Goal: Use online tool/utility: Utilize a website feature to perform a specific function

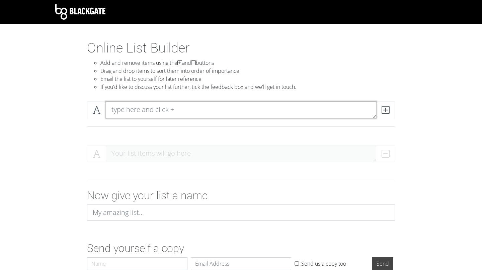
click at [138, 110] on textarea at bounding box center [241, 110] width 270 height 17
paste textarea "East of England - 0.6 KSS - 0.95 LNR - 0.68 [GEOGRAPHIC_DATA] - 2.07 North West…"
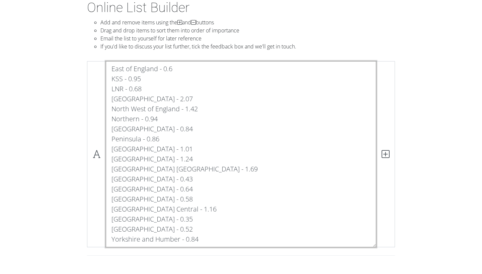
scroll to position [61, 0]
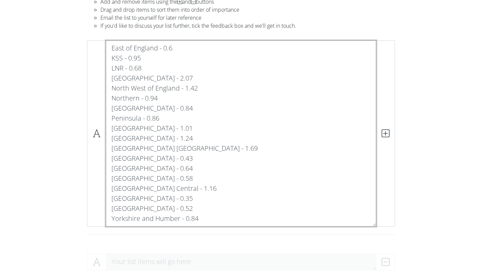
drag, startPoint x: 113, startPoint y: 108, endPoint x: 186, endPoint y: 212, distance: 126.9
click at [186, 212] on textarea "East of England - 0.6 KSS - 0.95 LNR - 0.68 [GEOGRAPHIC_DATA] - 2.07 North West…" at bounding box center [241, 134] width 270 height 186
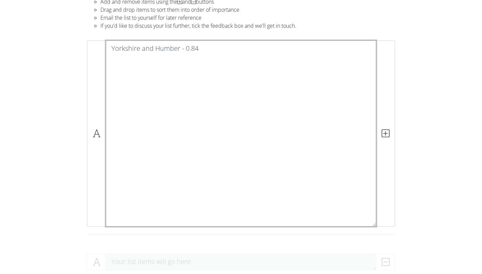
scroll to position [0, 0]
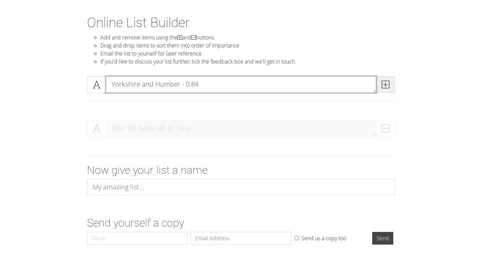
type textarea "Yorkshire and Humber - 0.84"
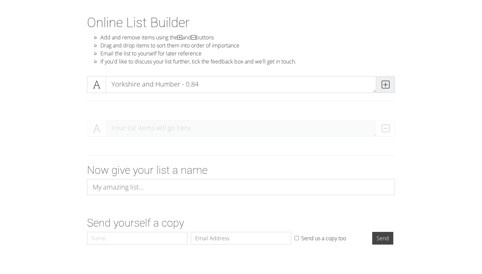
click at [384, 89] on span at bounding box center [385, 84] width 19 height 17
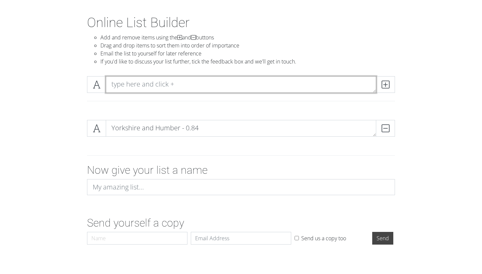
click at [166, 88] on textarea at bounding box center [241, 84] width 270 height 17
paste textarea "West Midlands - 0.52"
type textarea "West Midlands - 0.52"
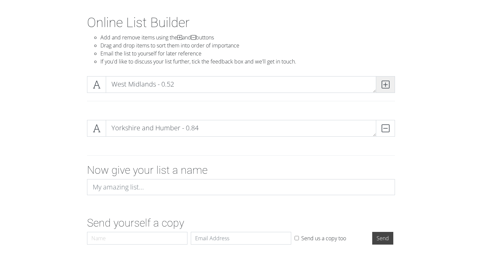
click at [385, 86] on icon at bounding box center [386, 84] width 8 height 7
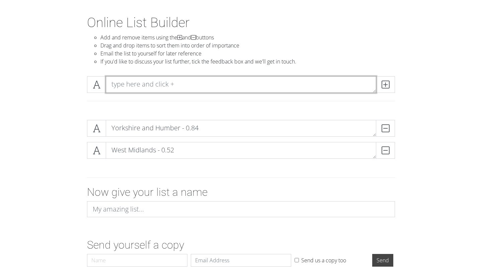
paste textarea "West Midlands - 0.35"
type textarea "West Midlands - 0.35"
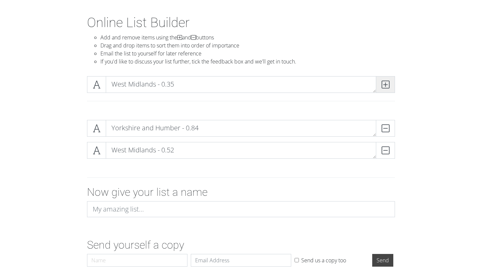
click at [393, 85] on span at bounding box center [385, 84] width 19 height 17
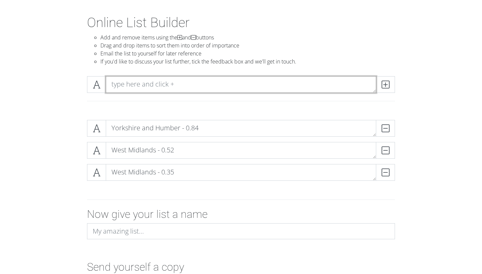
click at [159, 85] on textarea at bounding box center [241, 84] width 270 height 17
paste textarea "[GEOGRAPHIC_DATA] Central - 1.16"
type textarea "[GEOGRAPHIC_DATA] Central - 1.16"
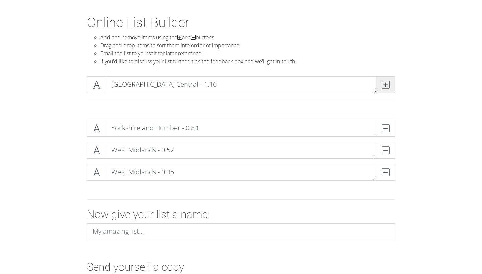
click at [391, 85] on span at bounding box center [385, 84] width 19 height 17
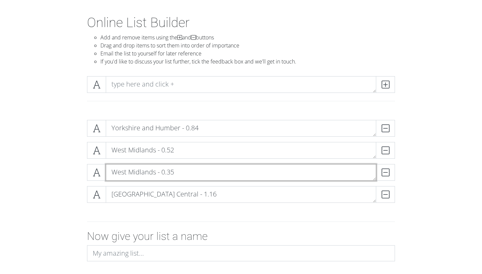
click at [168, 171] on textarea "West Midlands - 0.35" at bounding box center [241, 172] width 270 height 17
click at [145, 173] on textarea "West Midlands - 0.35" at bounding box center [241, 172] width 270 height 17
click at [155, 173] on textarea "West Midlands - 0.35" at bounding box center [241, 172] width 270 height 17
type textarea "West Midlands North - 0.35"
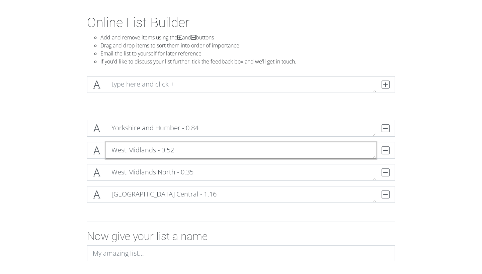
click at [157, 151] on textarea "West Midlands - 0.52" at bounding box center [241, 150] width 270 height 17
type textarea "West Midlands south - 0.52"
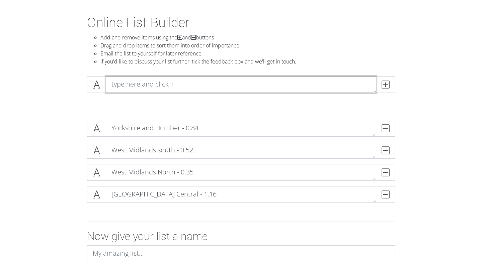
click at [281, 91] on textarea at bounding box center [241, 84] width 270 height 17
click at [153, 86] on textarea at bounding box center [241, 84] width 270 height 17
paste textarea "Wessex - 0.58"
type textarea "Wessex - 0.58"
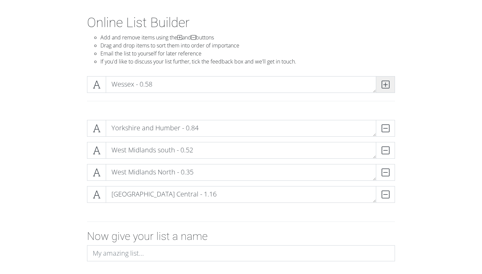
click at [382, 83] on icon at bounding box center [386, 84] width 8 height 7
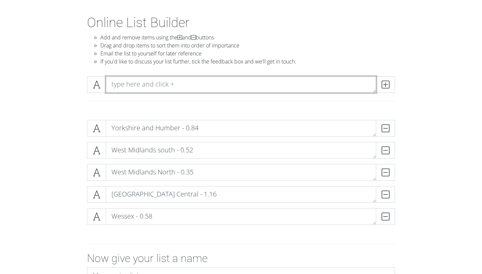
click at [155, 86] on textarea at bounding box center [241, 84] width 270 height 17
click at [139, 86] on textarea at bounding box center [241, 84] width 270 height 17
paste textarea "Wales - 0.64"
type textarea "Wales - 0.64"
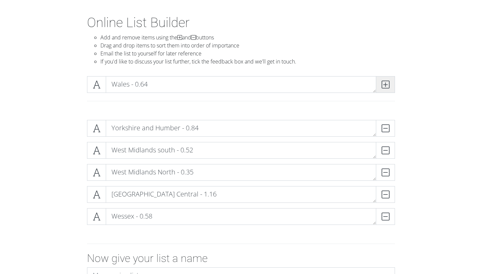
click at [386, 88] on icon at bounding box center [386, 84] width 8 height 7
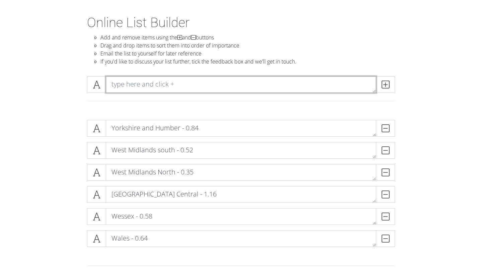
click at [195, 85] on textarea at bounding box center [241, 84] width 270 height 17
paste textarea "Trent - 0.43"
type textarea "Trent - 0.43"
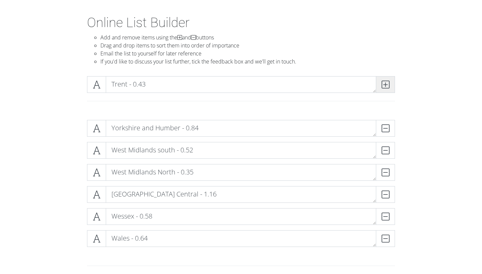
click at [393, 84] on span at bounding box center [385, 84] width 19 height 17
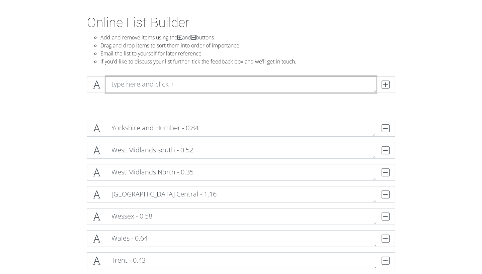
click at [165, 87] on textarea at bounding box center [241, 84] width 270 height 17
paste textarea "Thames Valley Oxford - 1.69"
type textarea "Thames Valley Oxford - 1.69"
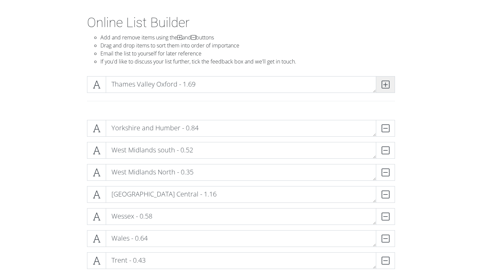
click at [390, 84] on span at bounding box center [385, 84] width 19 height 17
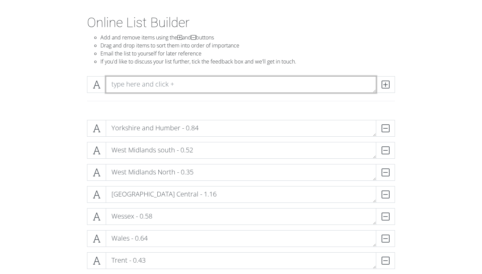
click at [166, 79] on textarea at bounding box center [241, 84] width 270 height 17
paste textarea "Severn - 1.24"
type textarea "Severn - 1.24"
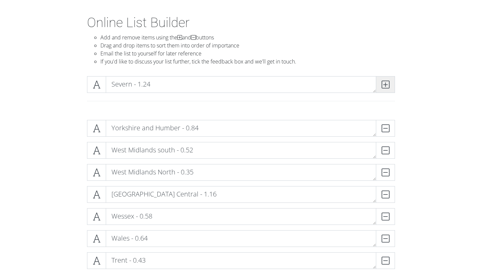
click at [386, 84] on icon at bounding box center [386, 84] width 8 height 7
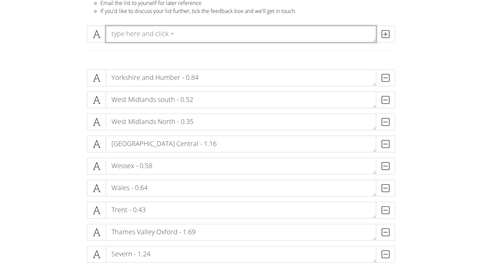
scroll to position [76, 0]
click at [211, 36] on textarea at bounding box center [241, 34] width 270 height 17
paste textarea "Scotland - 1.01"
type textarea "Scotland - 1.01"
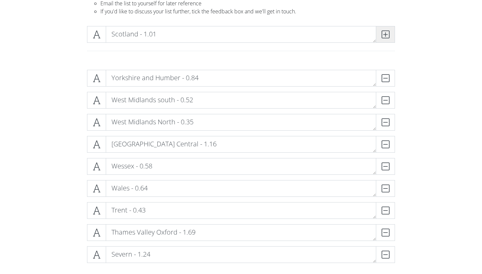
click at [390, 35] on span at bounding box center [385, 34] width 19 height 17
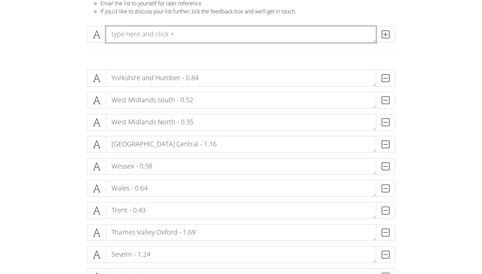
click at [188, 29] on textarea at bounding box center [241, 34] width 270 height 17
paste textarea "Peninsula - 0.86"
type textarea "Peninsula - 0.86"
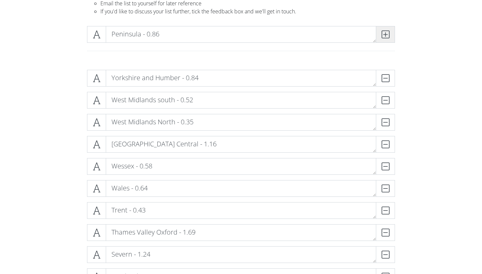
click at [384, 33] on icon at bounding box center [386, 34] width 8 height 7
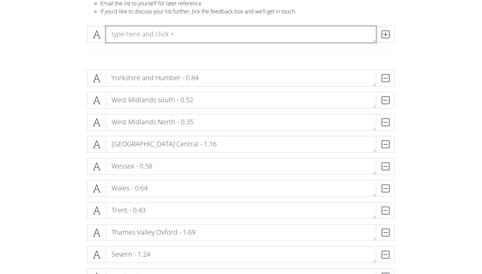
click at [151, 32] on textarea at bounding box center [241, 34] width 270 height 17
paste textarea "Northern Ireland - 0.84"
type textarea "Northern Ireland - 0.84"
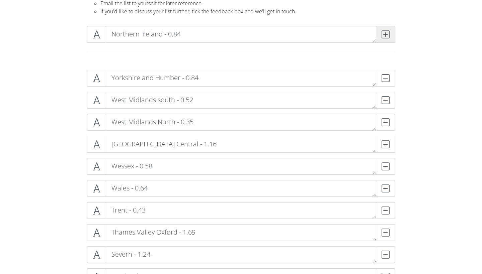
click at [383, 35] on icon at bounding box center [386, 34] width 8 height 7
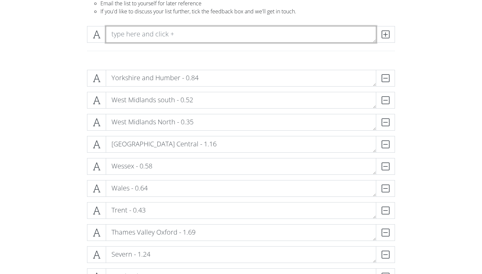
click at [125, 37] on textarea at bounding box center [241, 34] width 270 height 17
paste textarea "Northern - 0.94"
type textarea "Northern - 0.94"
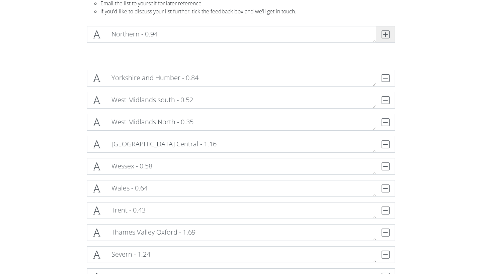
click at [386, 33] on icon at bounding box center [386, 34] width 8 height 7
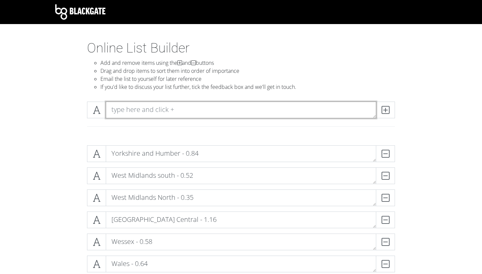
scroll to position [0, 0]
click at [153, 110] on textarea at bounding box center [241, 110] width 270 height 17
paste textarea "North West of England - 1.42"
type textarea "North West of England - 1.42"
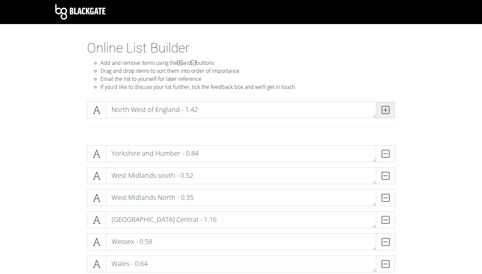
click at [385, 111] on icon at bounding box center [386, 110] width 8 height 7
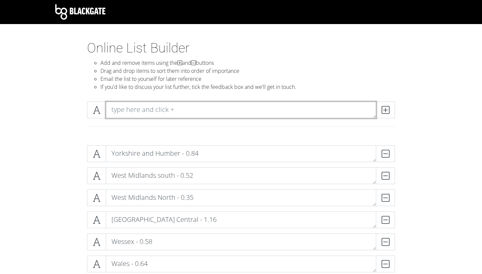
click at [163, 115] on textarea at bounding box center [241, 110] width 270 height 17
paste textarea "London - 2.07"
type textarea "London - 2.07"
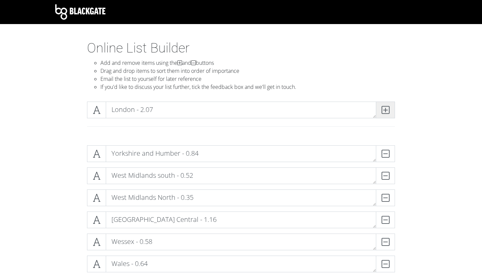
click at [388, 113] on icon at bounding box center [386, 110] width 8 height 7
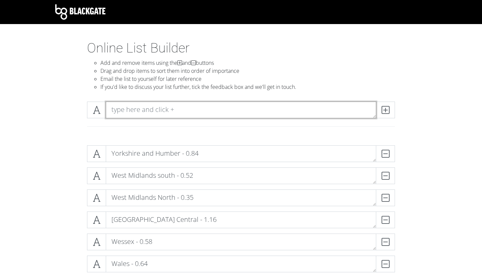
click at [163, 104] on textarea at bounding box center [241, 110] width 270 height 17
paste textarea "East of England - 0.6 KSS - 0.95 LNR - 0.68"
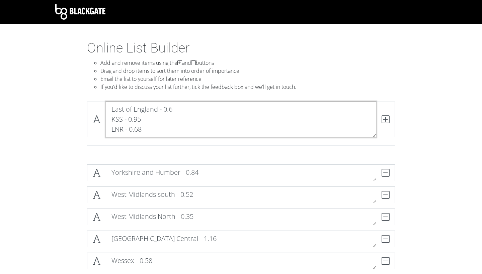
drag, startPoint x: 111, startPoint y: 128, endPoint x: 111, endPoint y: 103, distance: 24.4
click at [111, 103] on textarea "East of England - 0.6 KSS - 0.95 LNR - 0.68" at bounding box center [241, 120] width 270 height 36
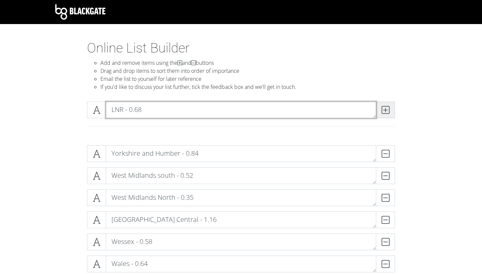
type textarea "LNR - 0.68"
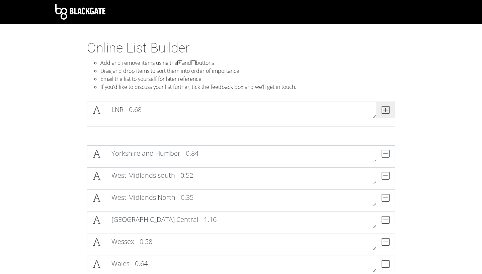
click at [391, 112] on span at bounding box center [385, 110] width 19 height 17
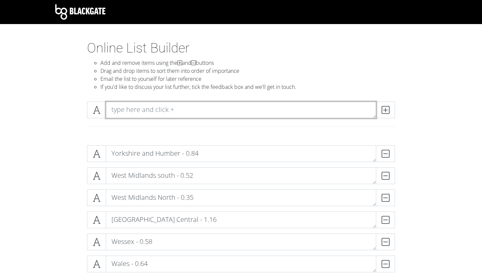
click at [115, 110] on textarea at bounding box center [241, 110] width 270 height 17
paste textarea "East of England - 0.6 KSS - 0.95 LNR - 0.68"
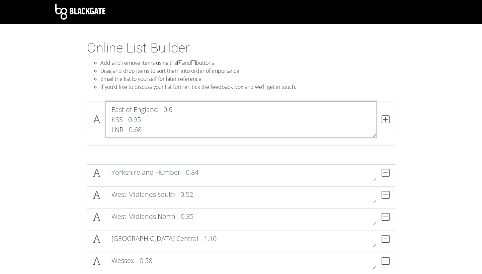
drag, startPoint x: 110, startPoint y: 117, endPoint x: 110, endPoint y: 98, distance: 19.1
click at [110, 98] on div "East of England - 0.6 KSS - 0.95 LNR - 0.68" at bounding box center [241, 127] width 382 height 63
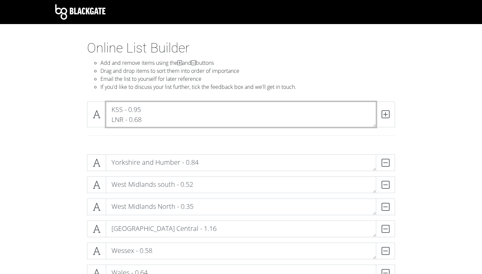
drag, startPoint x: 152, startPoint y: 124, endPoint x: 73, endPoint y: 124, distance: 79.0
click at [77, 124] on div "KSS - 0.95 LNR - 0.68" at bounding box center [241, 122] width 382 height 53
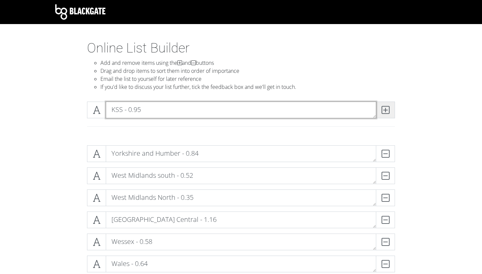
type textarea "KSS - 0.95"
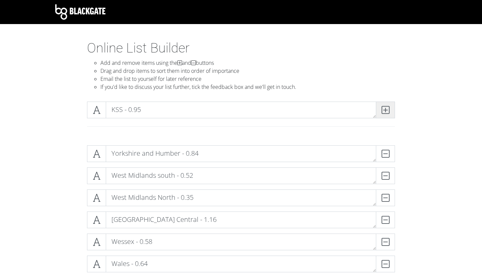
click at [389, 113] on icon at bounding box center [386, 110] width 8 height 7
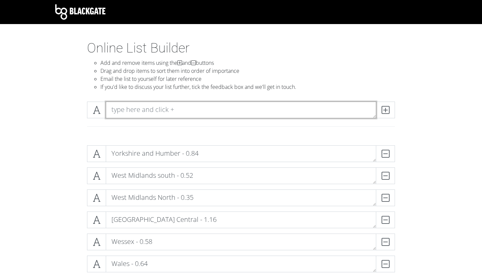
click at [148, 110] on textarea at bounding box center [241, 110] width 270 height 17
paste textarea "East of England - 0.6 KSS - 0.95 LNR - 0.68"
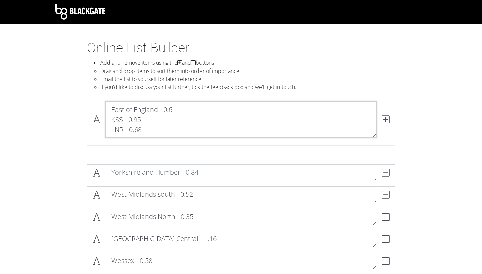
scroll to position [0, 0]
drag, startPoint x: 109, startPoint y: 118, endPoint x: 181, endPoint y: 147, distance: 77.4
click at [180, 147] on div "East of England - 0.6 KSS - 0.95 LNR - 0.68" at bounding box center [241, 128] width 318 height 52
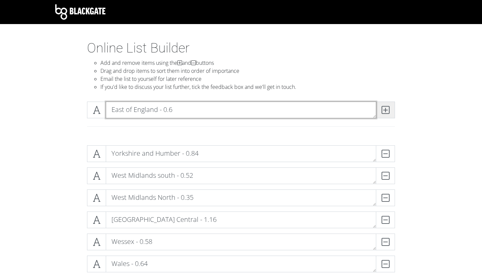
type textarea "East of England - 0.6"
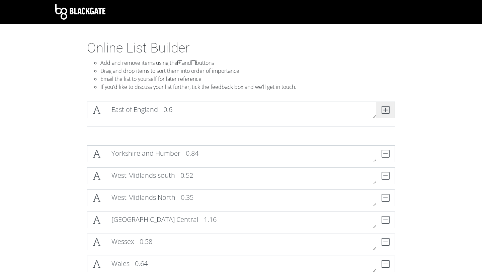
click at [390, 107] on span at bounding box center [385, 110] width 19 height 17
type input "UKFPO ranking lol"
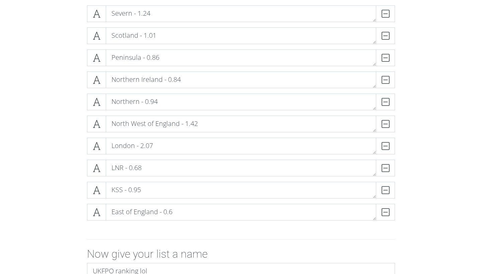
scroll to position [298, 0]
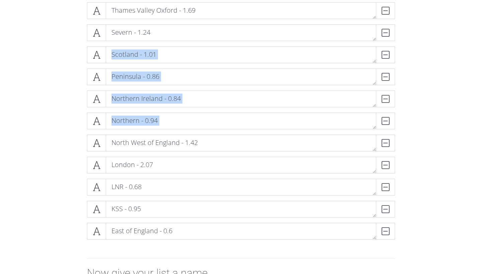
drag, startPoint x: 91, startPoint y: 143, endPoint x: 95, endPoint y: 65, distance: 78.1
click at [95, 65] on div "Yorkshire and Humber - 0.84 DELETE West Midlands south - 0.52 DELETE West Midla…" at bounding box center [241, 47] width 308 height 398
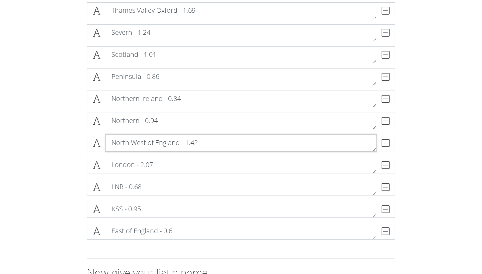
click at [114, 149] on textarea "North West of England - 1.42" at bounding box center [241, 143] width 270 height 17
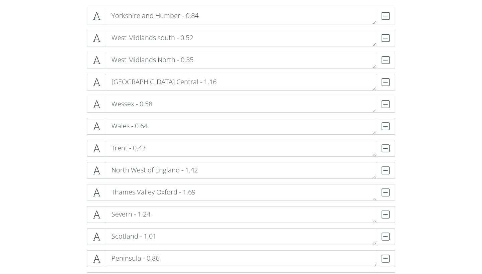
scroll to position [131, 0]
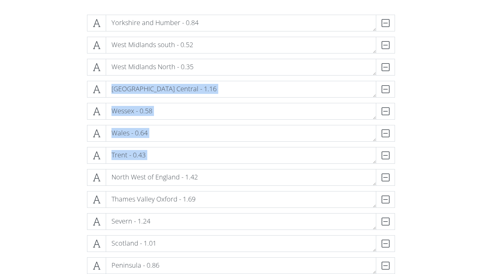
drag, startPoint x: 97, startPoint y: 175, endPoint x: 96, endPoint y: 103, distance: 72.6
click at [96, 102] on div "Yorkshire and Humber - 0.84 DELETE West Midlands south - 0.52 DELETE West Midla…" at bounding box center [241, 214] width 308 height 398
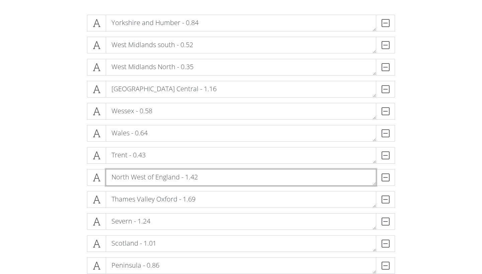
click at [145, 183] on textarea "North West of England - 1.42" at bounding box center [241, 177] width 270 height 17
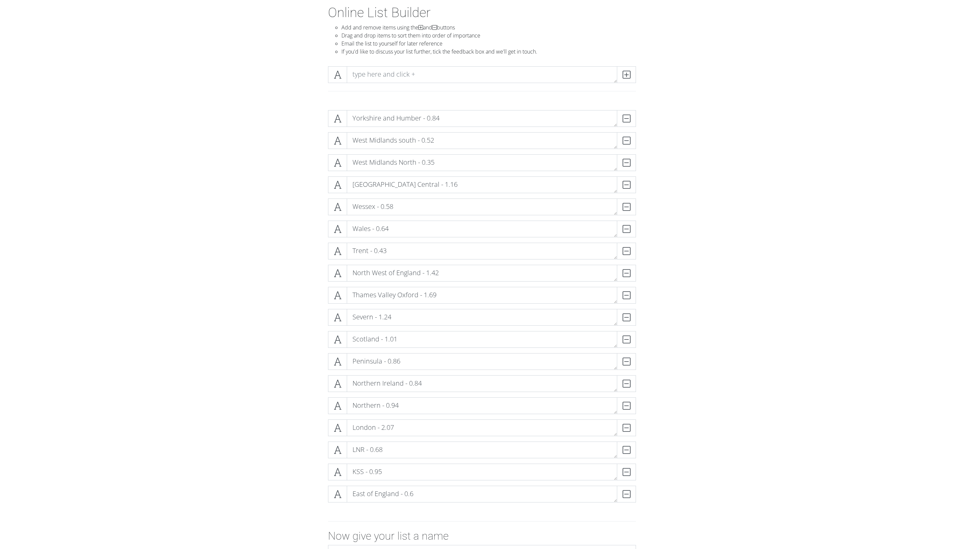
scroll to position [68, 0]
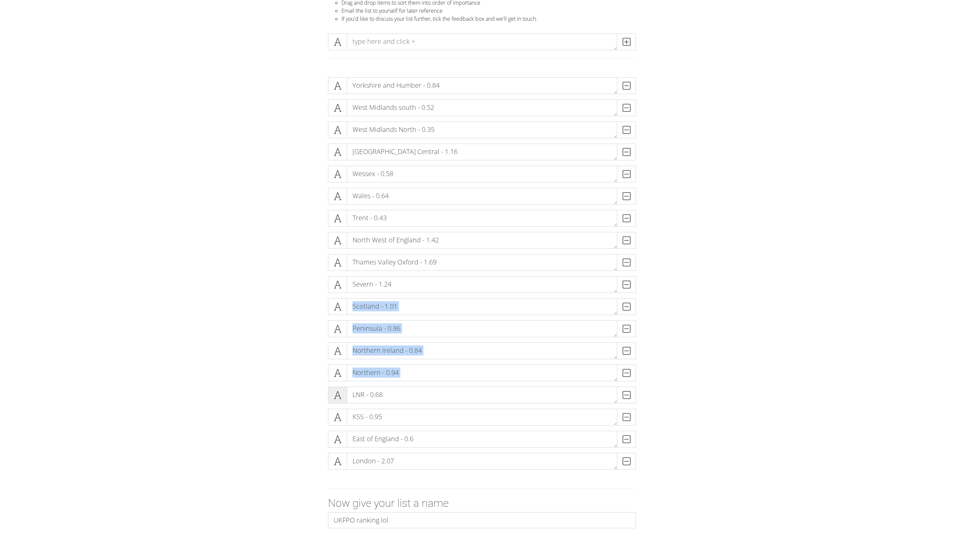
drag, startPoint x: 340, startPoint y: 321, endPoint x: 333, endPoint y: 412, distance: 91.3
click at [333, 274] on div "Yorkshire and Humber - 0.84 DELETE West Midlands south - 0.52 DELETE West Midla…" at bounding box center [482, 276] width 308 height 398
drag, startPoint x: 342, startPoint y: 321, endPoint x: 335, endPoint y: 465, distance: 144.8
click at [336, 274] on div "Yorkshire and Humber - 0.84 DELETE West Midlands south - 0.52 DELETE West Midla…" at bounding box center [482, 276] width 308 height 398
click at [341, 274] on icon at bounding box center [338, 306] width 8 height 7
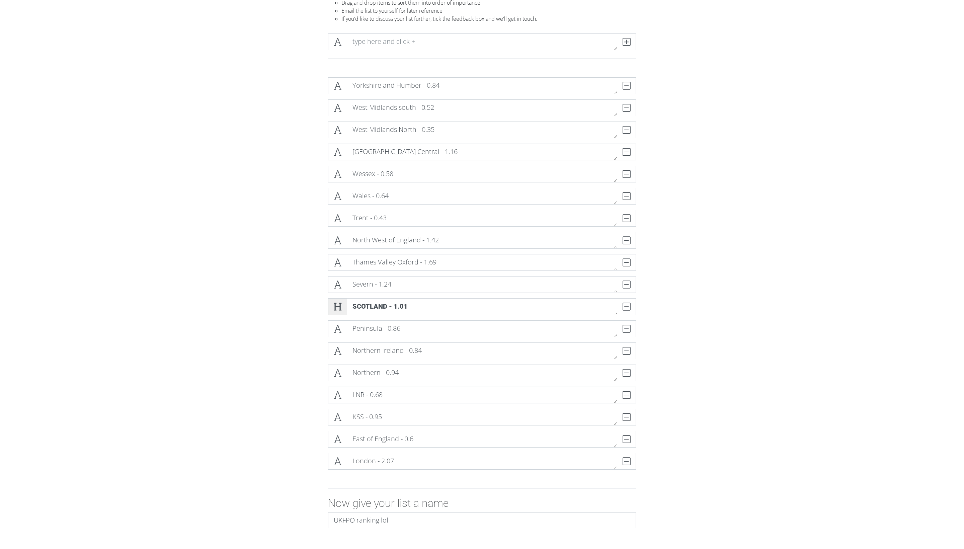
click at [337, 274] on icon at bounding box center [338, 306] width 8 height 7
drag, startPoint x: 339, startPoint y: 281, endPoint x: 326, endPoint y: 279, distance: 13.5
click at [325, 274] on div "Yorkshire and Humber - 0.84 DELETE West Midlands south - 0.52 DELETE West Midla…" at bounding box center [482, 276] width 318 height 398
drag, startPoint x: 341, startPoint y: 279, endPoint x: 323, endPoint y: 283, distance: 17.9
click at [323, 274] on div "Yorkshire and Humber - 0.84 DELETE West Midlands south - 0.52 DELETE West Midla…" at bounding box center [482, 276] width 318 height 398
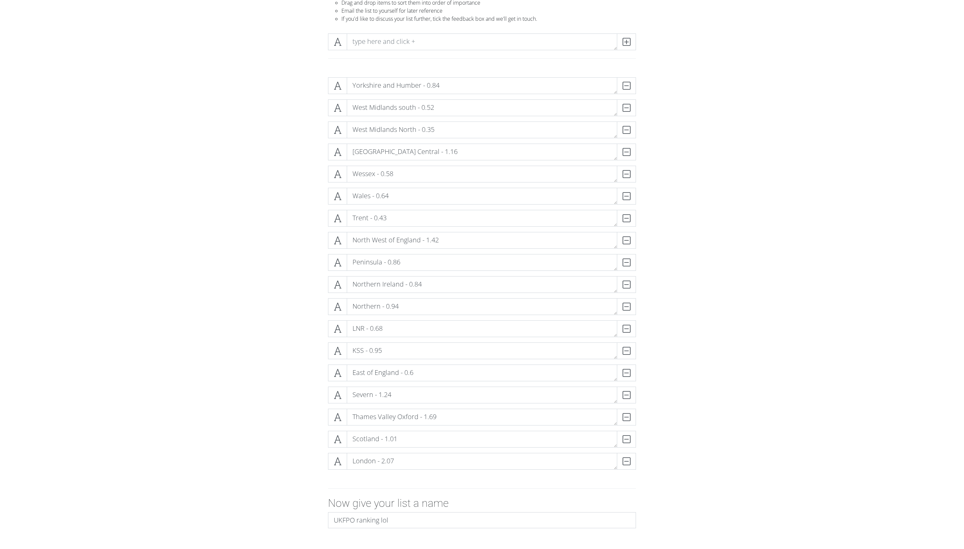
drag, startPoint x: 344, startPoint y: 371, endPoint x: 307, endPoint y: 378, distance: 38.1
click at [307, 274] on div "Yorkshire and Humber - 0.84 DELETE West Midlands south - 0.52 DELETE West Midla…" at bounding box center [482, 276] width 382 height 408
drag, startPoint x: 342, startPoint y: 324, endPoint x: 321, endPoint y: 339, distance: 26.0
click at [320, 274] on div "Yorkshire and Humber - 0.84 DELETE West Midlands south - 0.52 DELETE West Midla…" at bounding box center [482, 276] width 382 height 408
drag, startPoint x: 340, startPoint y: 191, endPoint x: 323, endPoint y: 197, distance: 18.4
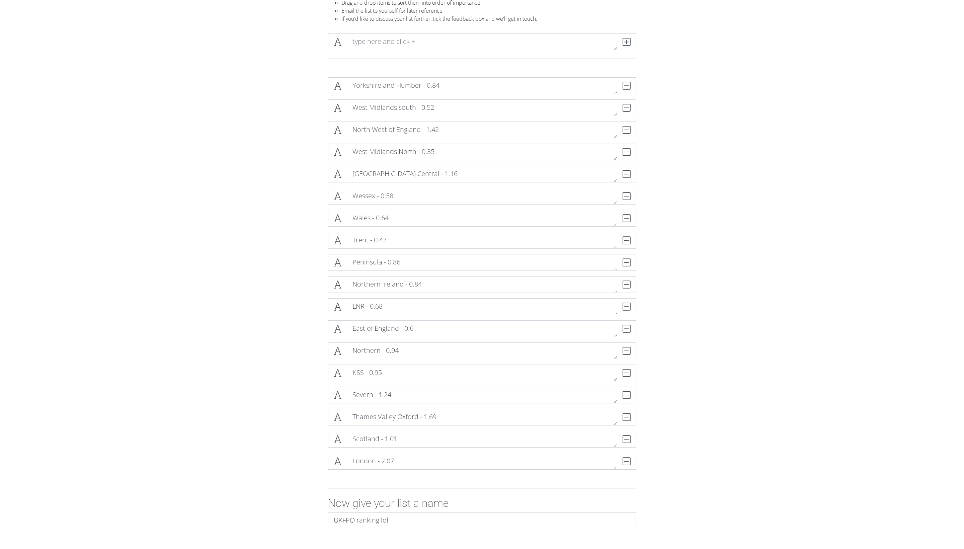
click at [323, 197] on div "Yorkshire and Humber - 0.84 DELETE West Midlands south - 0.52 DELETE North West…" at bounding box center [482, 276] width 318 height 398
drag, startPoint x: 338, startPoint y: 169, endPoint x: 316, endPoint y: 161, distance: 23.7
click at [315, 161] on div "Yorkshire and Humber - 0.84 DELETE West Midlands south - 0.52 DELETE North West…" at bounding box center [482, 276] width 382 height 408
drag, startPoint x: 341, startPoint y: 121, endPoint x: 320, endPoint y: 124, distance: 21.6
click at [320, 125] on div "Yorkshire and Humber - 0.84 DELETE West Midlands south - 0.52 DELETE North West…" at bounding box center [482, 276] width 382 height 408
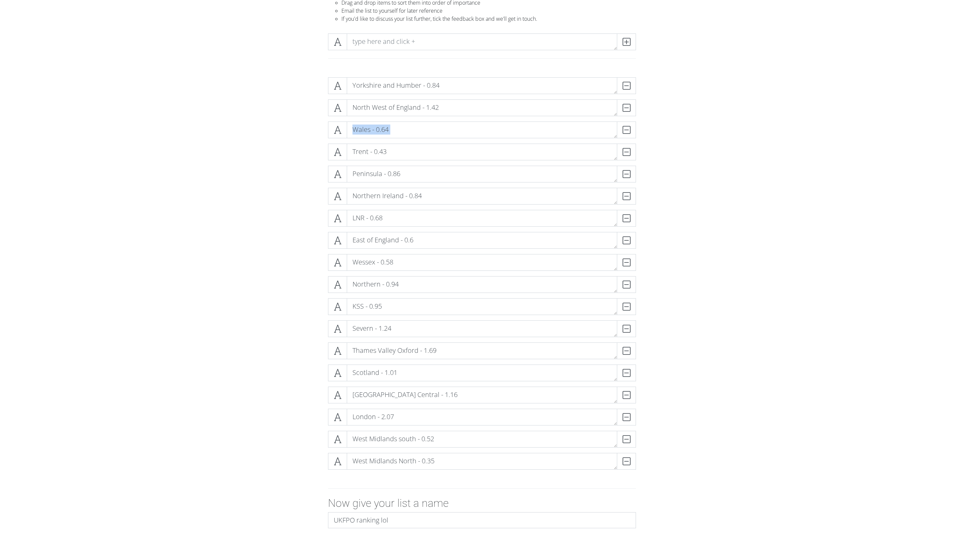
drag, startPoint x: 336, startPoint y: 143, endPoint x: 337, endPoint y: 177, distance: 34.8
click at [337, 178] on div "Yorkshire and Humber - 0.84 DELETE North West of England - 1.42 DELETE Wales - …" at bounding box center [482, 276] width 308 height 398
click at [341, 133] on icon at bounding box center [338, 130] width 8 height 7
drag, startPoint x: 340, startPoint y: 145, endPoint x: 338, endPoint y: 119, distance: 26.2
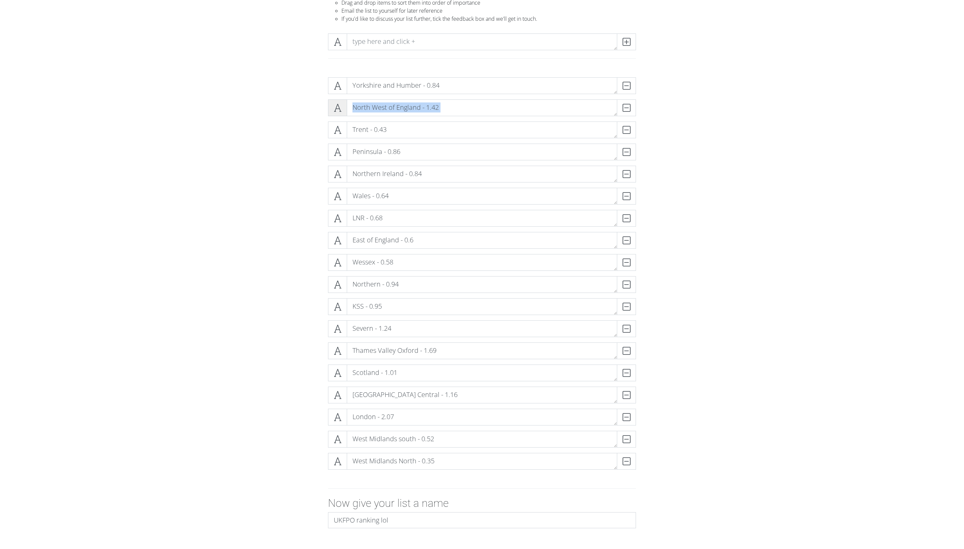
click at [338, 118] on div "Yorkshire and Humber - 0.84 DELETE North West of England - 1.42 DELETE Trent - …" at bounding box center [482, 276] width 308 height 398
drag, startPoint x: 343, startPoint y: 165, endPoint x: 325, endPoint y: 185, distance: 27.1
click at [325, 186] on div "Yorkshire and Humber - 0.84 DELETE Trent - 0.43 DELETE North West of England - …" at bounding box center [482, 276] width 318 height 398
drag, startPoint x: 341, startPoint y: 281, endPoint x: 327, endPoint y: 281, distance: 14.1
click at [327, 271] on div "Northern - 0.94 DELETE" at bounding box center [481, 262] width 311 height 17
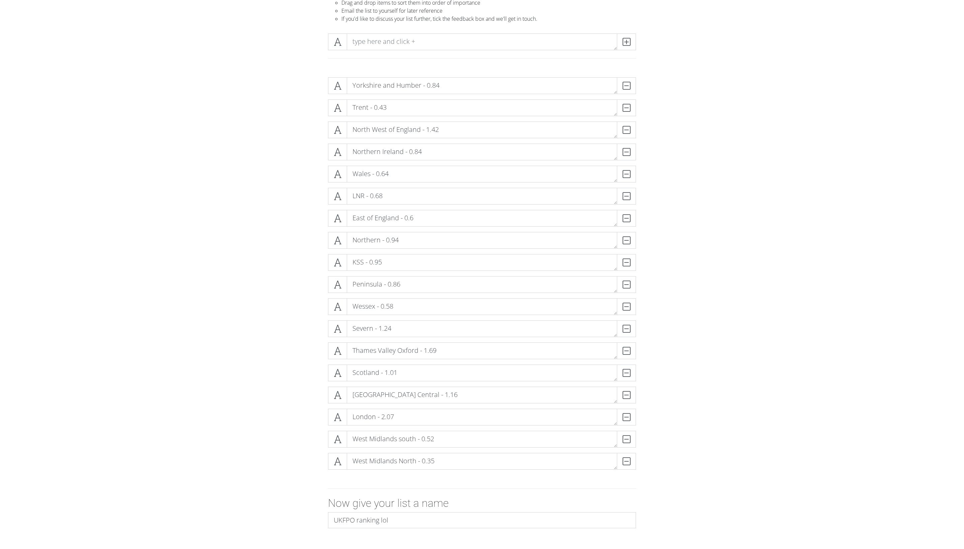
drag, startPoint x: 345, startPoint y: 322, endPoint x: 319, endPoint y: 328, distance: 26.8
click at [319, 274] on div "Yorkshire and Humber - 0.84 DELETE Trent - 0.43 DELETE North West of England - …" at bounding box center [482, 276] width 382 height 408
drag, startPoint x: 341, startPoint y: 278, endPoint x: 326, endPoint y: 289, distance: 18.8
click at [326, 274] on div "Peninsula - 0.86 DELETE" at bounding box center [481, 265] width 311 height 22
drag, startPoint x: 339, startPoint y: 302, endPoint x: 329, endPoint y: 321, distance: 21.3
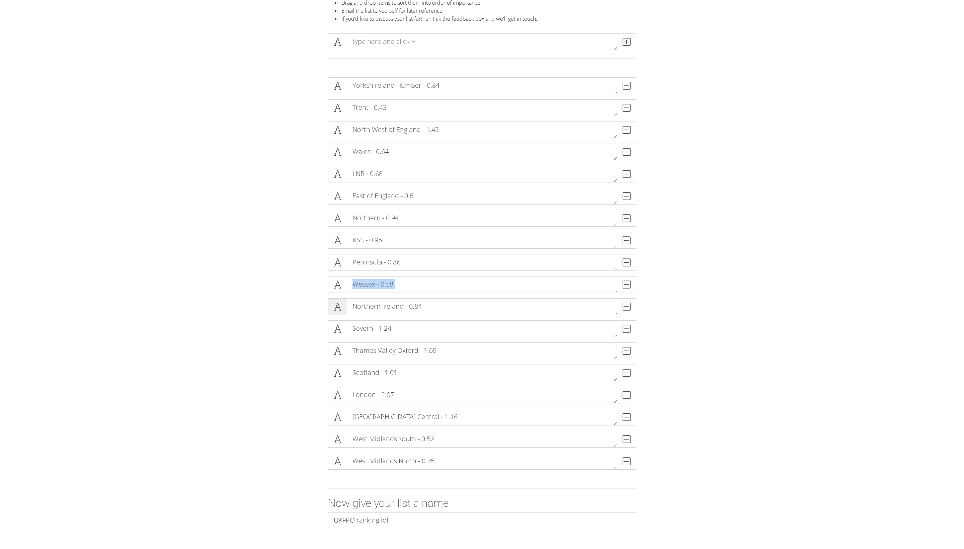
click at [329, 274] on div "Yorkshire and Humber - 0.84 DELETE Trent - 0.43 DELETE North West of England - …" at bounding box center [482, 276] width 308 height 398
click at [361, 274] on textarea "Wessex - 0.58" at bounding box center [482, 284] width 270 height 17
drag, startPoint x: 337, startPoint y: 211, endPoint x: 356, endPoint y: 193, distance: 26.0
click at [356, 193] on div "Yorkshire and Humber - 0.84 DELETE Trent - 0.43 DELETE North West of England - …" at bounding box center [482, 276] width 308 height 398
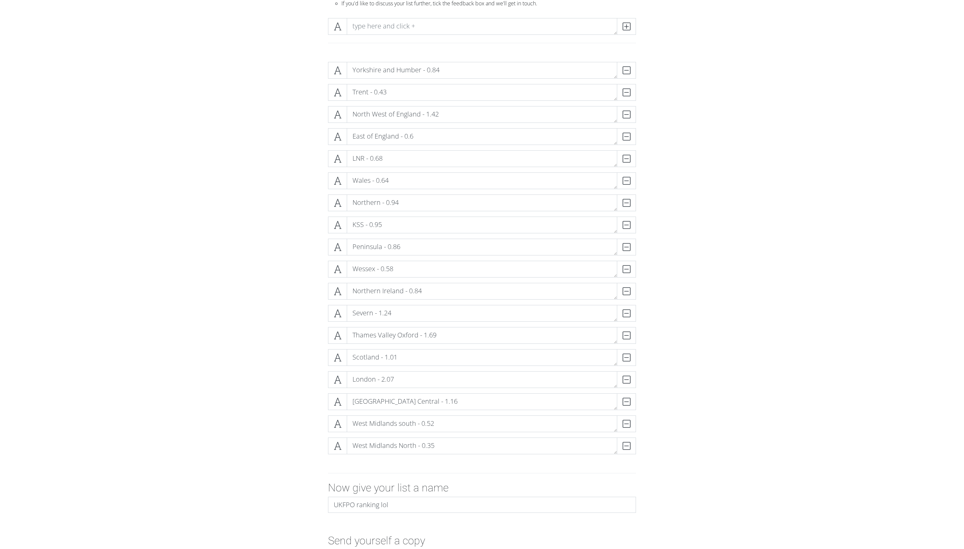
scroll to position [80, 0]
drag, startPoint x: 337, startPoint y: 158, endPoint x: 339, endPoint y: 171, distance: 12.9
click at [339, 171] on div "North West of England - 1.42 DELETE Yorkshire and Humber - 0.84 DELETE Trent - …" at bounding box center [482, 265] width 308 height 398
click at [341, 144] on icon at bounding box center [338, 140] width 8 height 7
click at [338, 144] on icon at bounding box center [338, 140] width 8 height 7
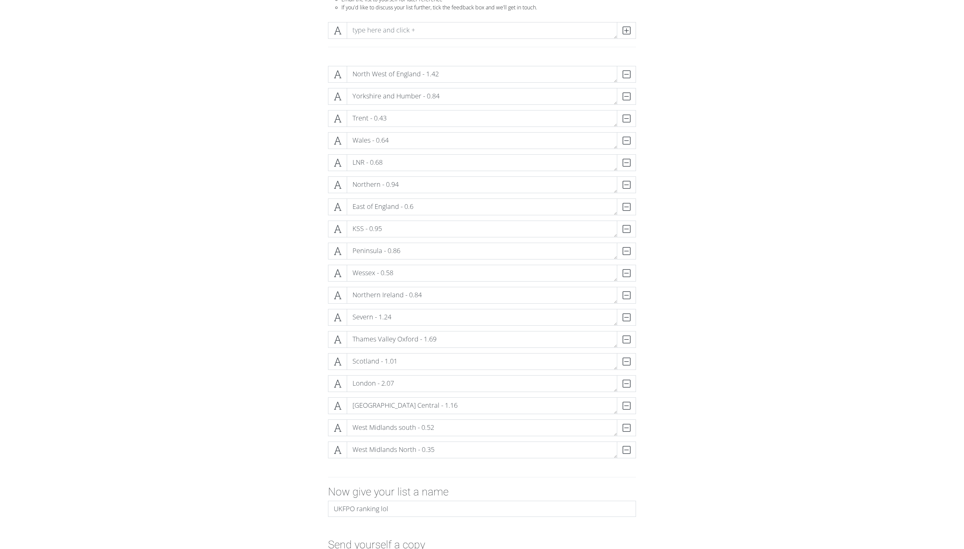
click at [255, 202] on form "North West of England - 1.42 DELETE Yorkshire and Humber - 0.84 DELETE Trent - …" at bounding box center [482, 315] width 964 height 509
drag, startPoint x: 337, startPoint y: 153, endPoint x: 338, endPoint y: 131, distance: 22.8
click at [338, 131] on div "North West of England - 1.42 DELETE Yorkshire and Humber - 0.84 DELETE LNR - 0.…" at bounding box center [482, 265] width 308 height 398
drag, startPoint x: 341, startPoint y: 193, endPoint x: 340, endPoint y: 208, distance: 14.1
click at [340, 193] on span at bounding box center [337, 184] width 19 height 17
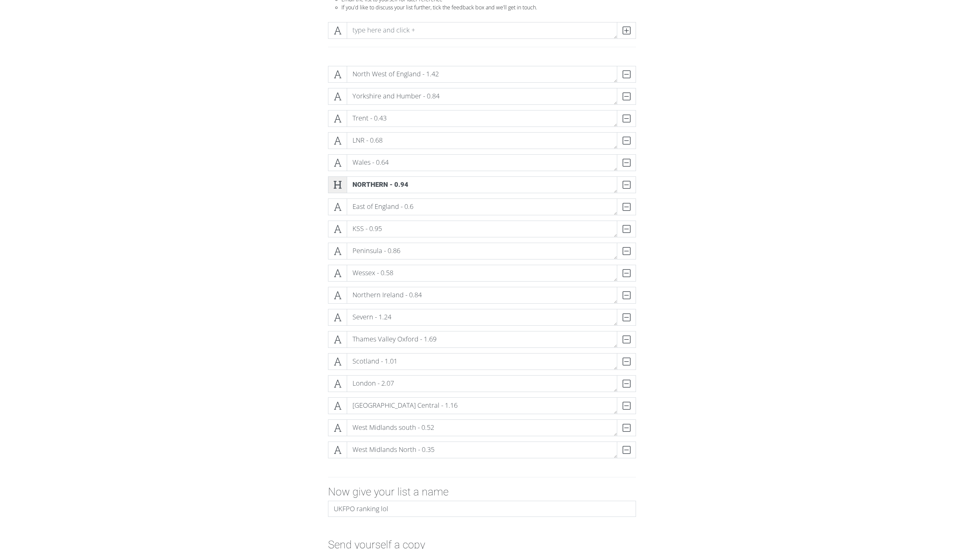
click at [339, 188] on icon at bounding box center [338, 184] width 8 height 7
